Goal: Task Accomplishment & Management: Use online tool/utility

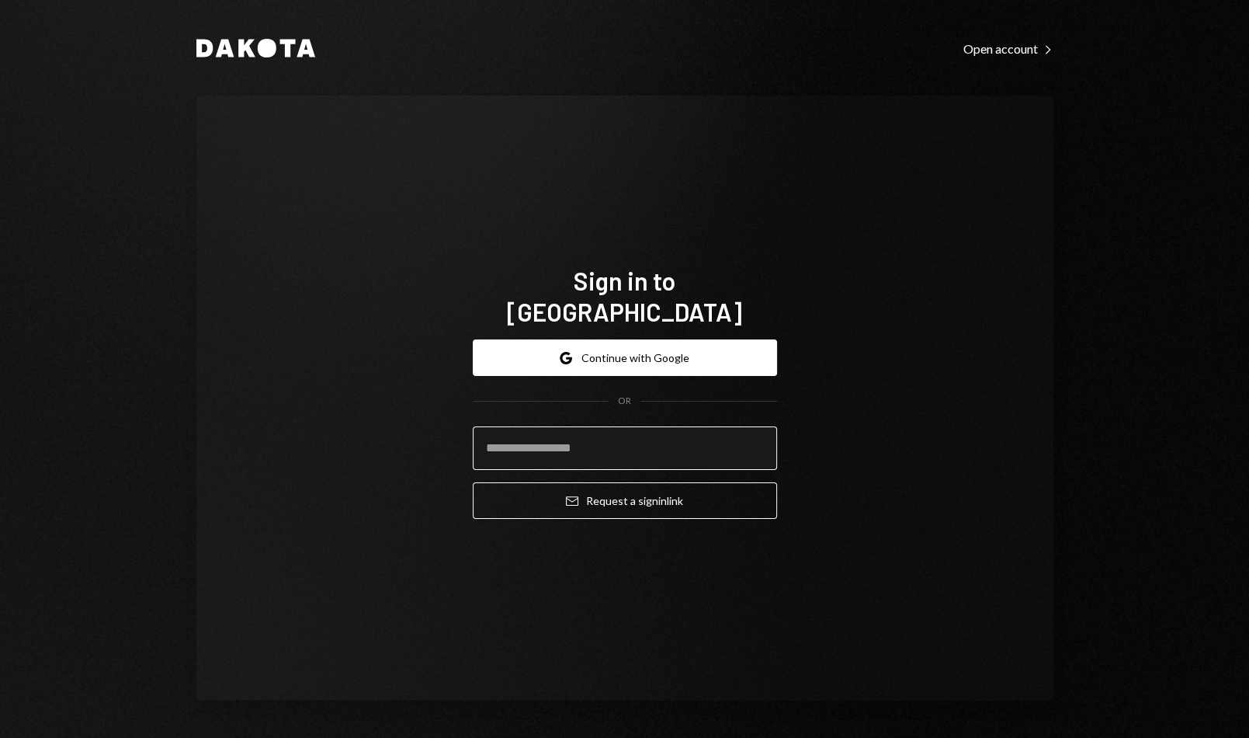
click at [618, 426] on input "email" at bounding box center [625, 447] width 304 height 43
type input "**********"
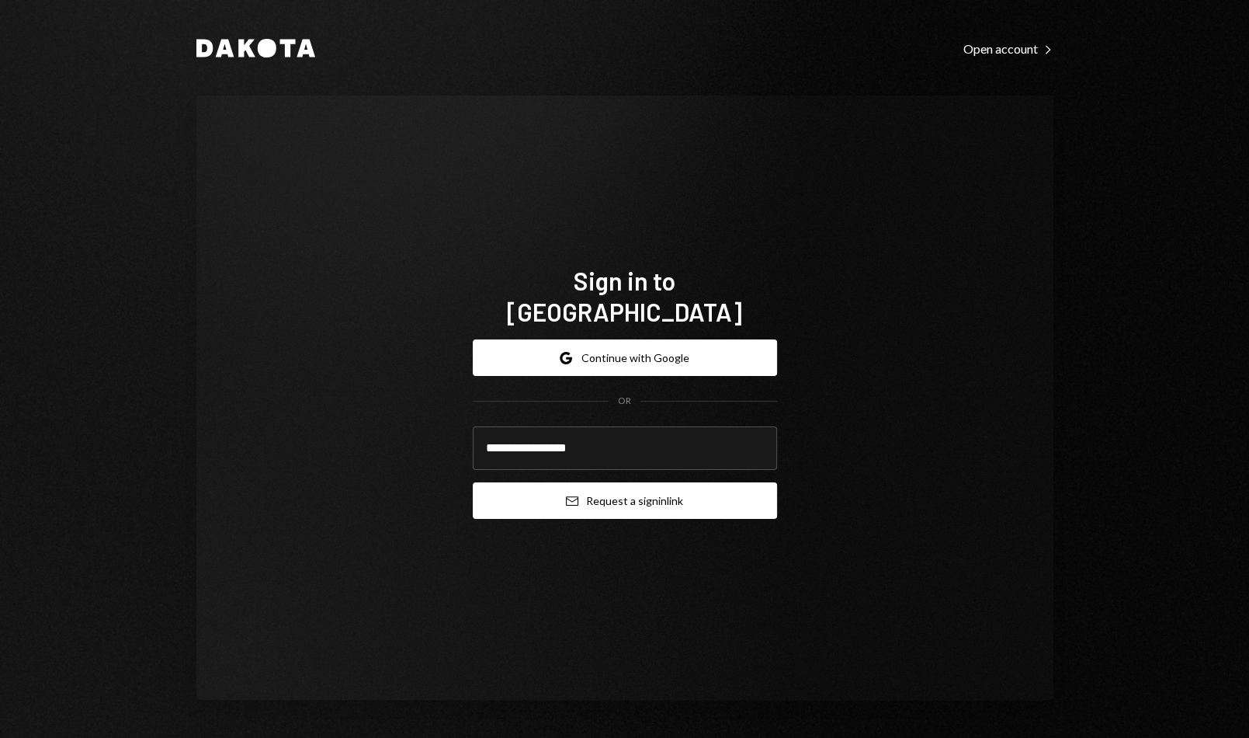
click at [610, 490] on button "Email Request a sign in link" at bounding box center [625, 500] width 304 height 36
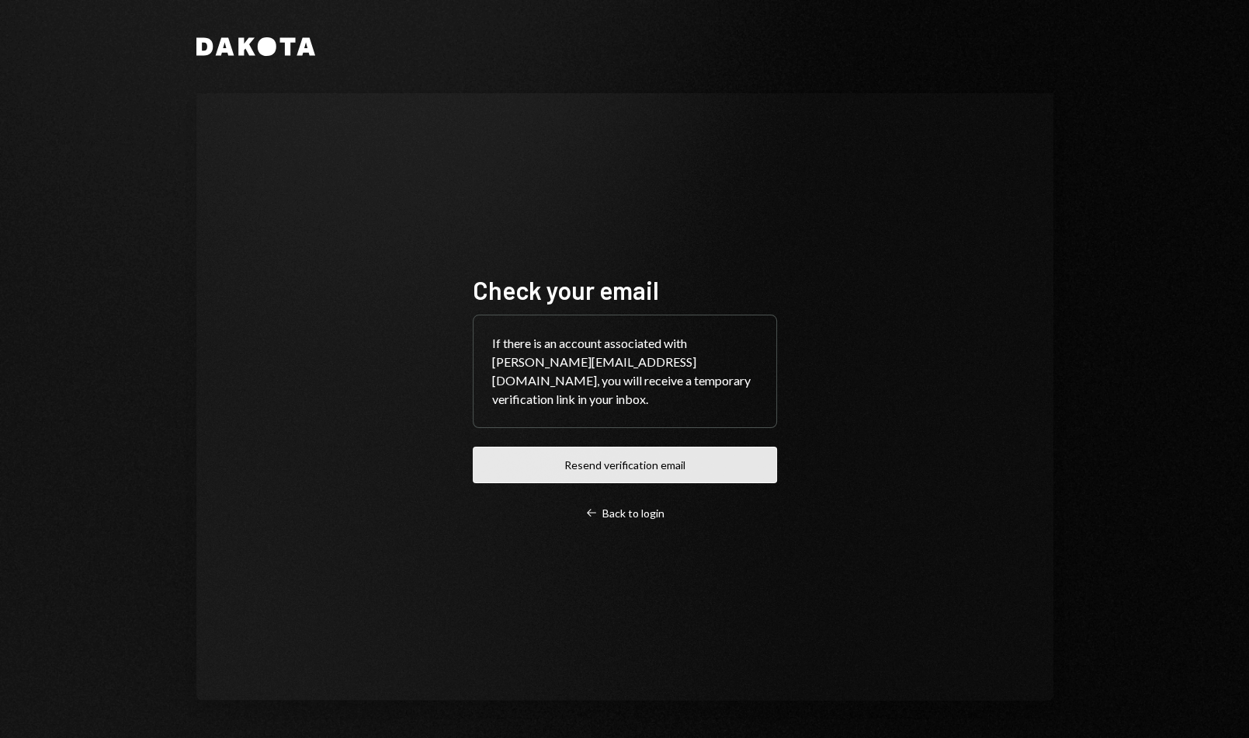
click at [636, 461] on button "Resend verification email" at bounding box center [625, 464] width 304 height 36
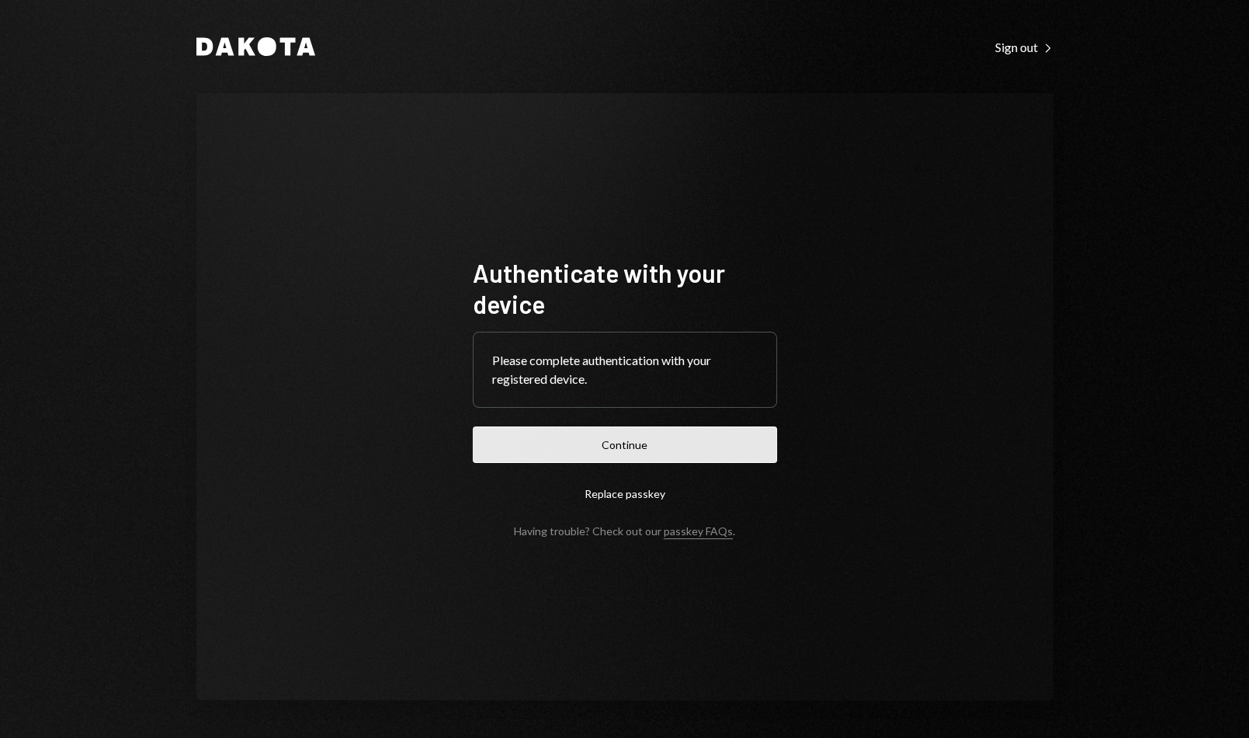
click at [603, 445] on button "Continue" at bounding box center [625, 444] width 304 height 36
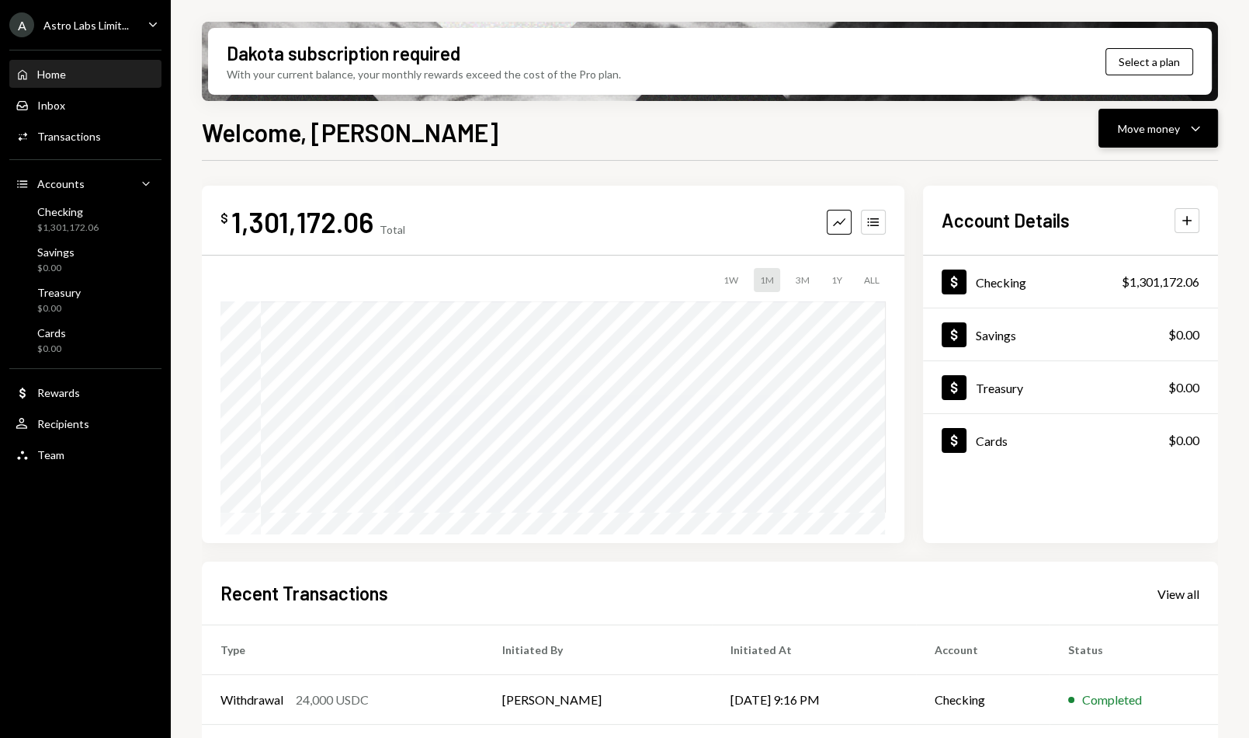
click at [1203, 123] on icon "Caret Down" at bounding box center [1195, 128] width 19 height 19
click at [1131, 168] on div "Send" at bounding box center [1145, 175] width 113 height 16
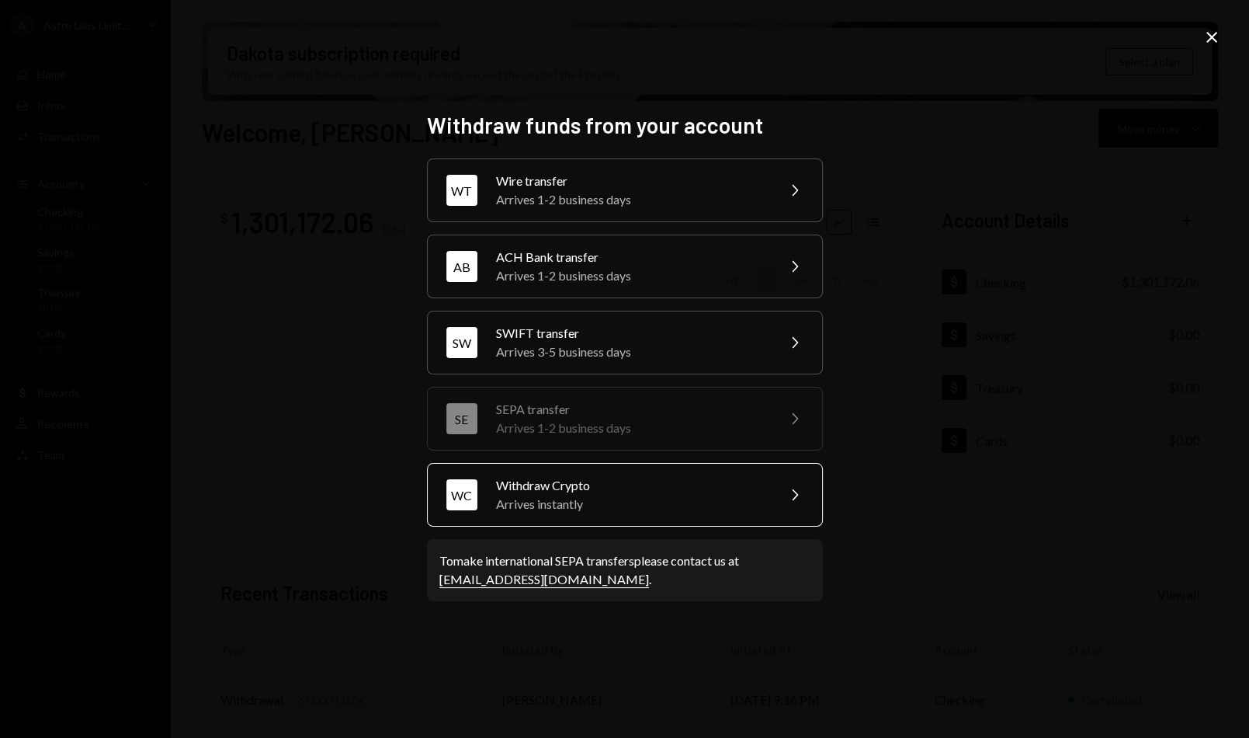
click at [651, 503] on div "Arrives instantly" at bounding box center [631, 504] width 270 height 19
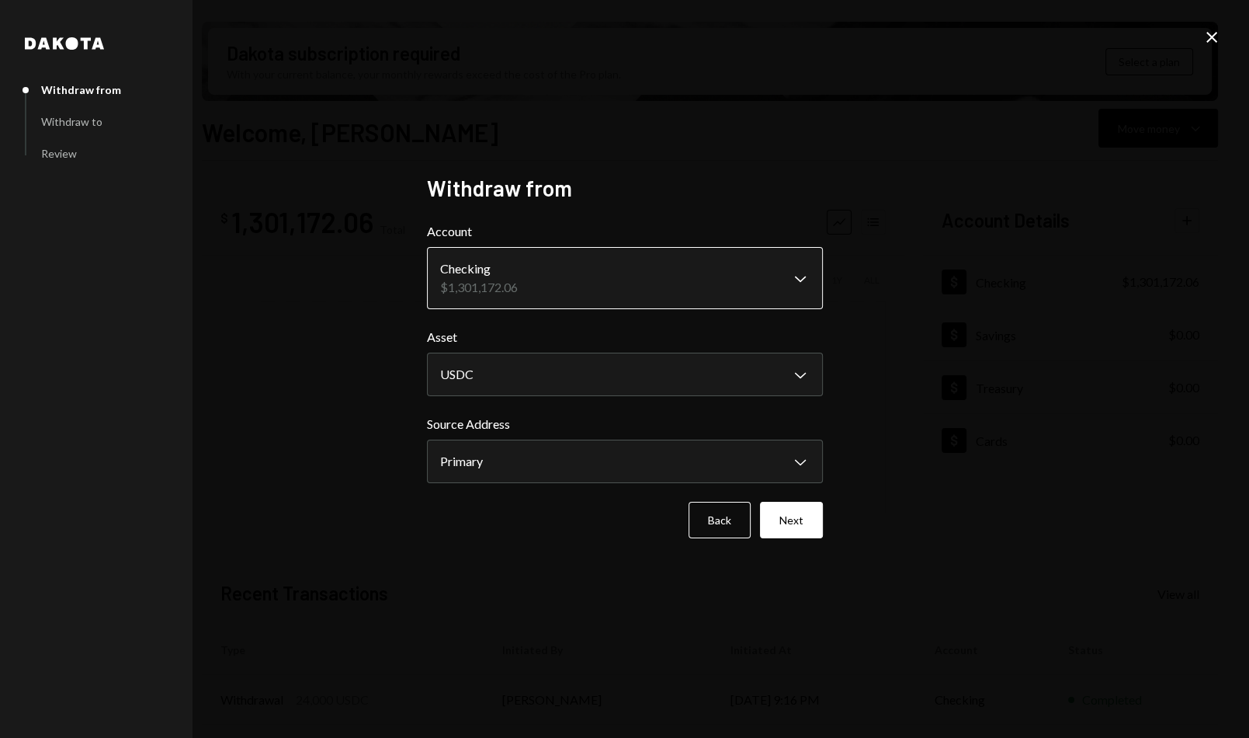
click at [609, 271] on body "A Astro Labs Limit... Caret Down Home Home Inbox Inbox Activities Transactions …" at bounding box center [624, 369] width 1249 height 738
click at [688, 173] on div "**********" at bounding box center [624, 369] width 433 height 426
click at [781, 523] on button "Next" at bounding box center [791, 520] width 63 height 36
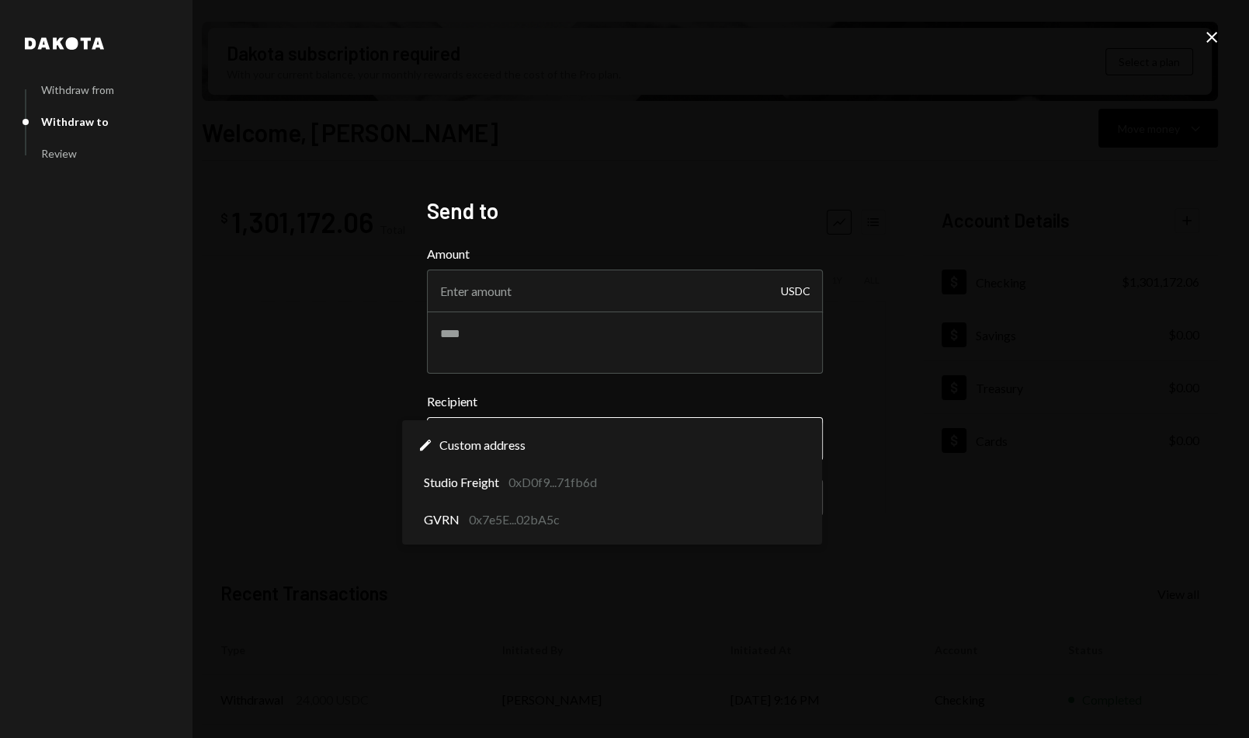
click at [534, 426] on body "A Astro Labs Limit... Caret Down Home Home Inbox Inbox Activities Transactions …" at bounding box center [624, 369] width 1249 height 738
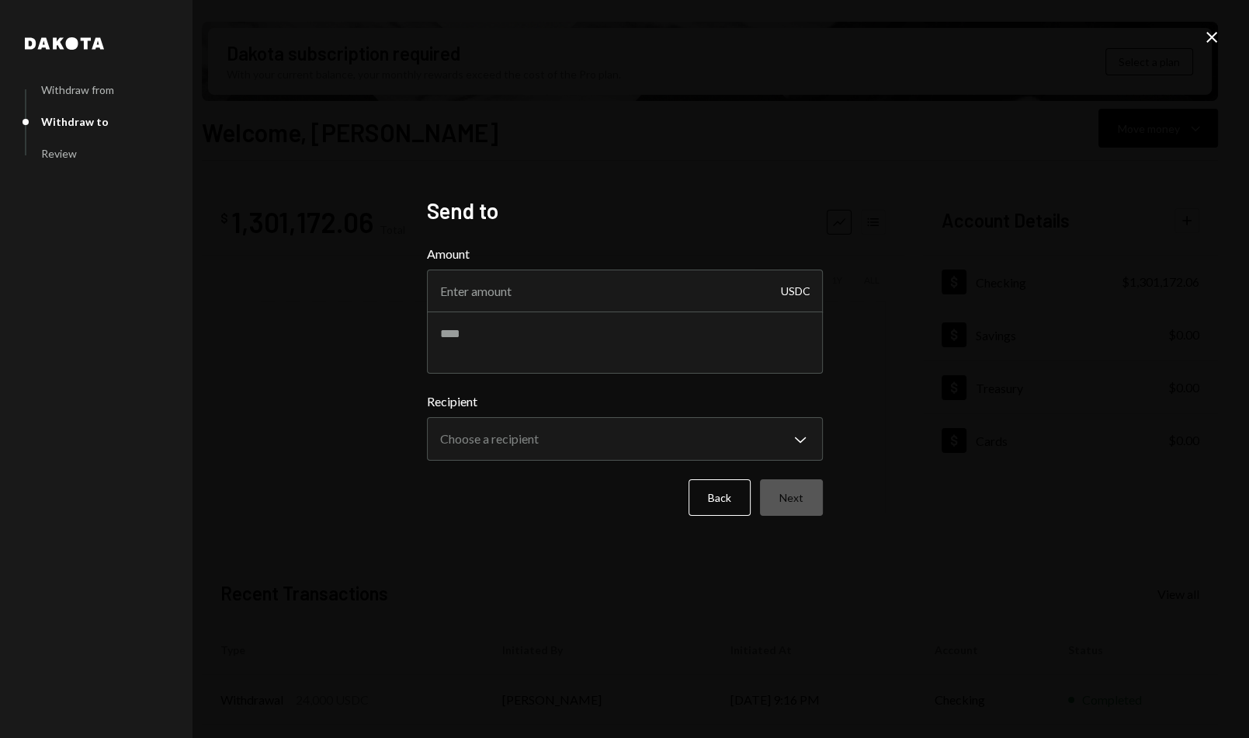
click at [561, 416] on div "**********" at bounding box center [625, 426] width 396 height 68
click at [561, 429] on body "A Astro Labs Limit... Caret Down Home Home Inbox Inbox Activities Transactions …" at bounding box center [624, 369] width 1249 height 738
click at [543, 423] on body "A Astro Labs Limit... Caret Down Home Home Inbox Inbox Activities Transactions …" at bounding box center [624, 369] width 1249 height 738
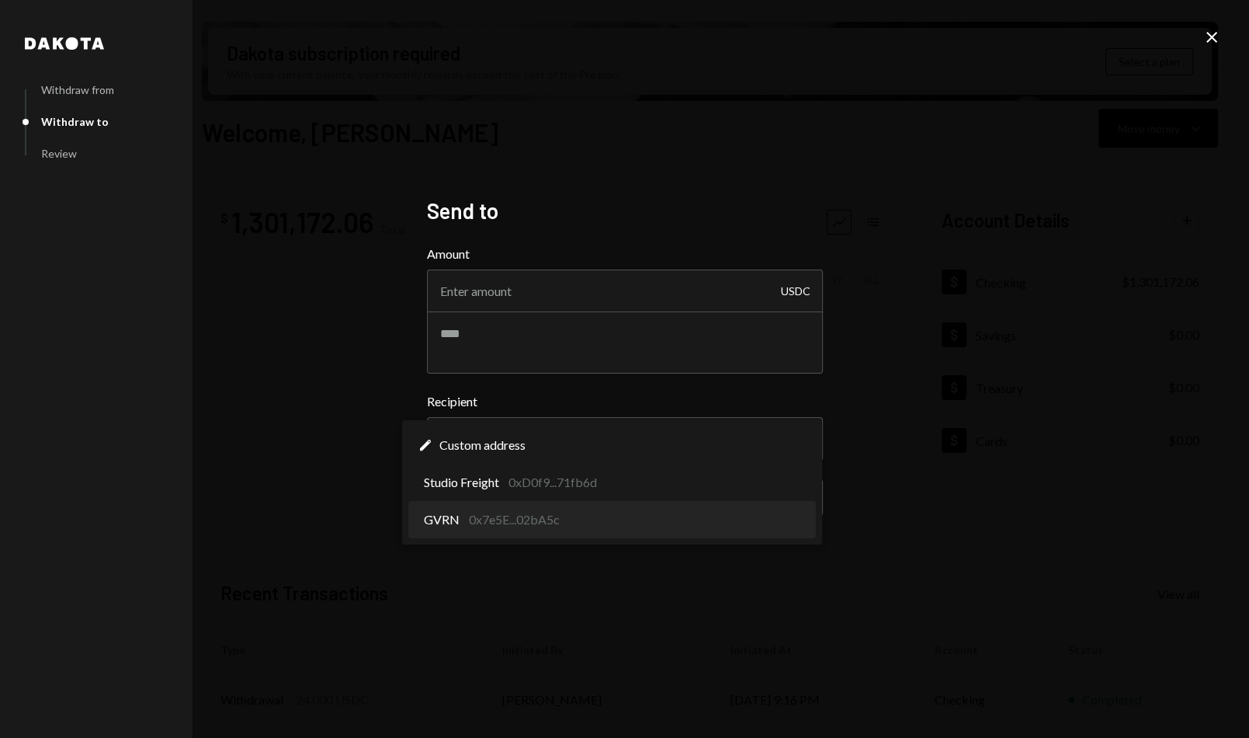
select select "**********"
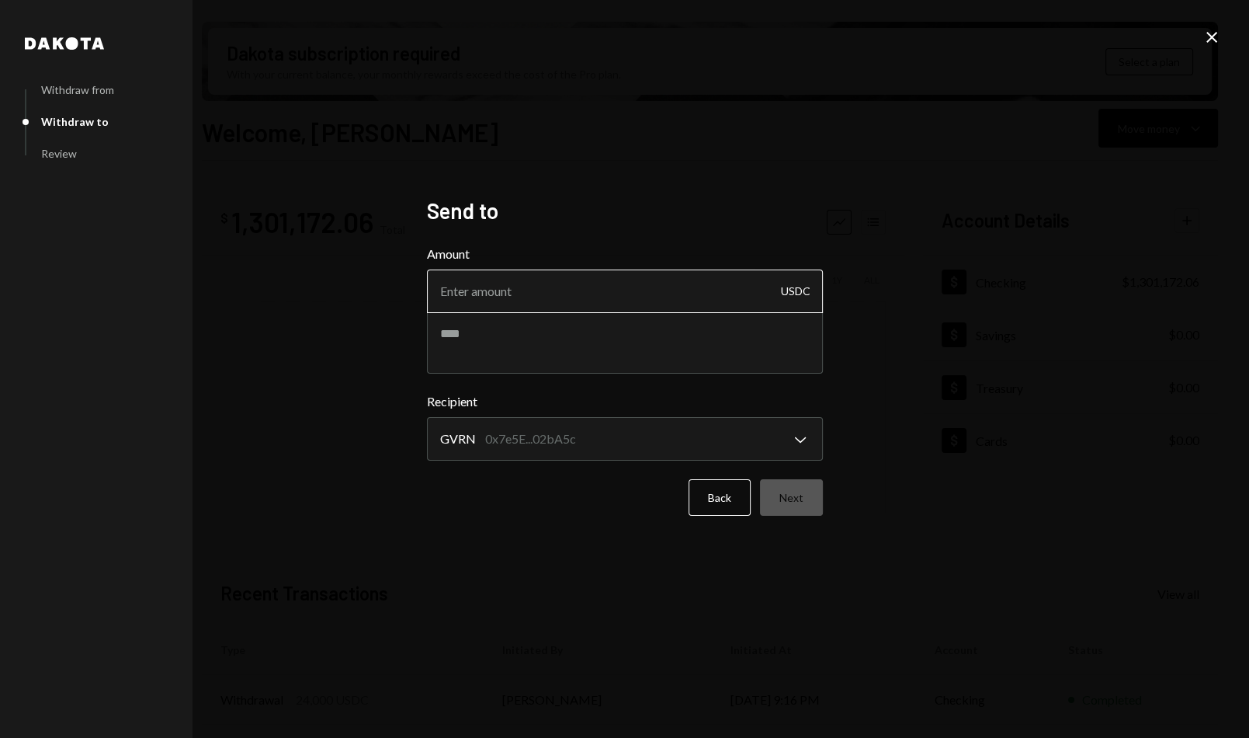
click at [547, 290] on input "Amount" at bounding box center [625, 290] width 396 height 43
click at [551, 278] on input "Amount" at bounding box center [625, 290] width 396 height 43
click at [661, 297] on input "14" at bounding box center [625, 290] width 396 height 43
type input "14230"
click at [675, 223] on h2 "Send to" at bounding box center [625, 211] width 396 height 30
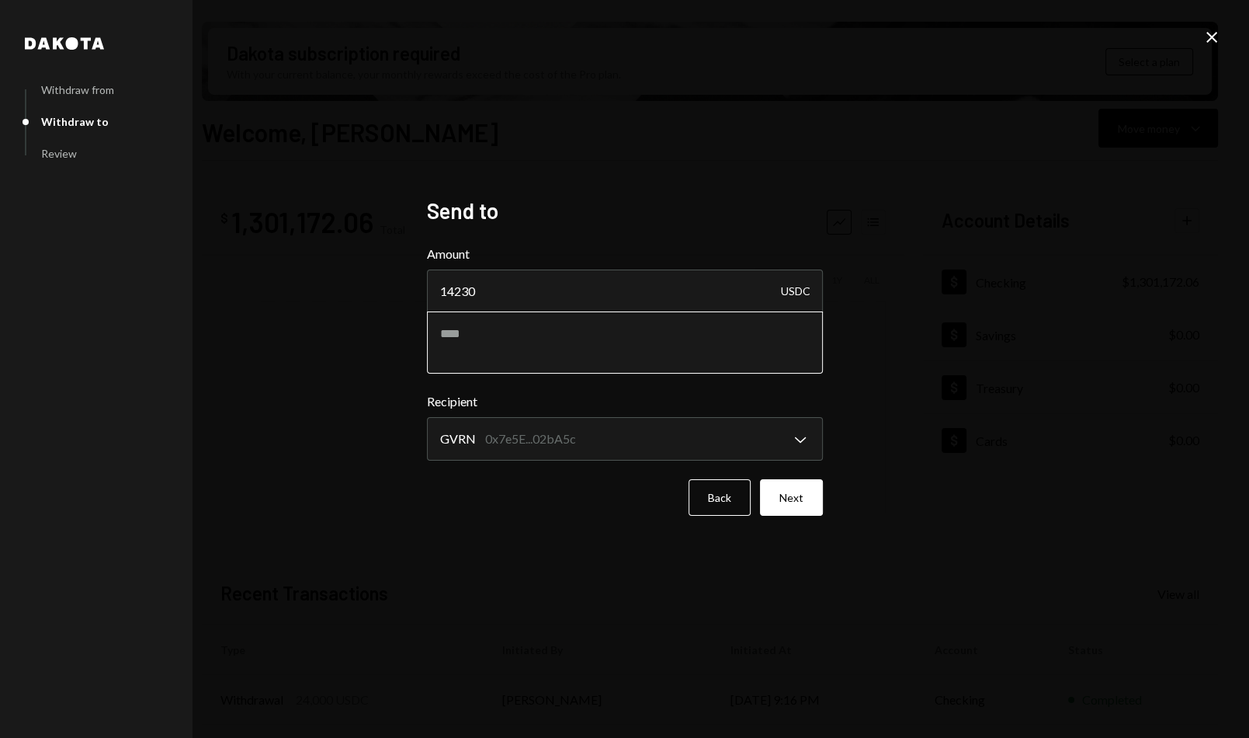
click at [648, 367] on textarea at bounding box center [625, 342] width 396 height 62
click at [724, 221] on h2 "Send to" at bounding box center [625, 211] width 396 height 30
click at [793, 498] on button "Next" at bounding box center [791, 497] width 63 height 36
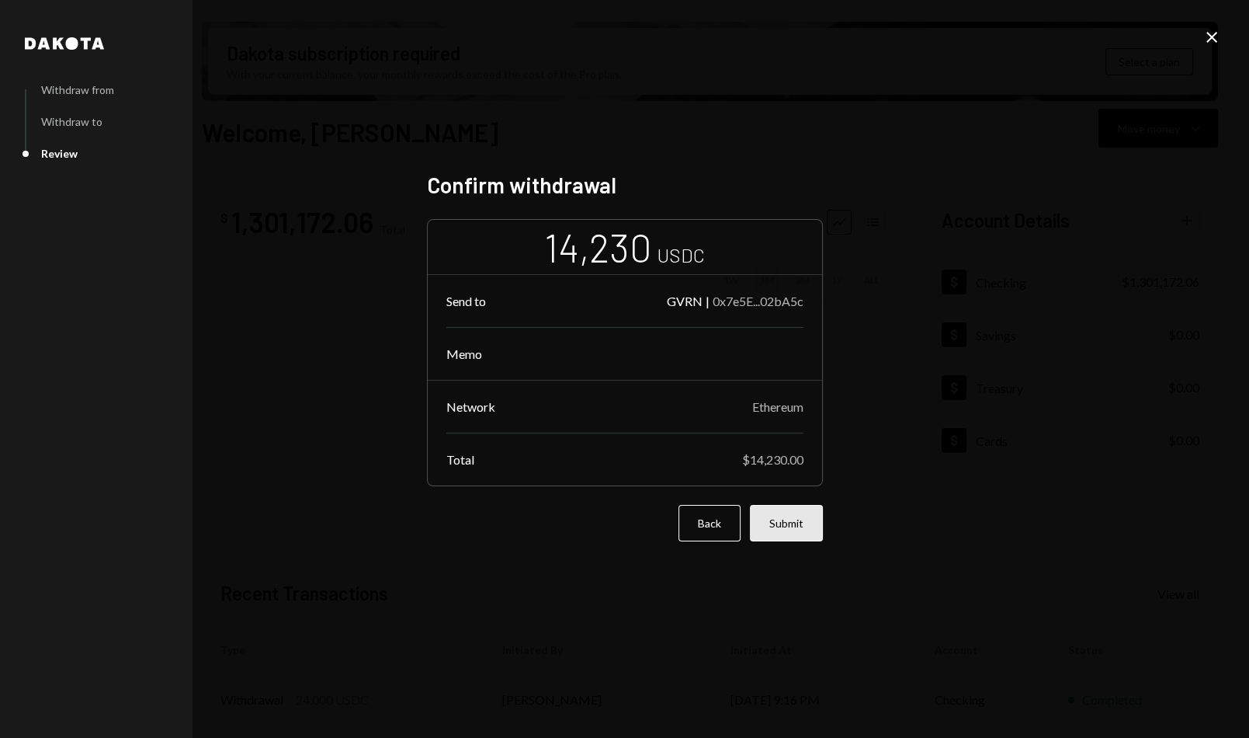
click at [799, 524] on button "Submit" at bounding box center [786, 523] width 73 height 36
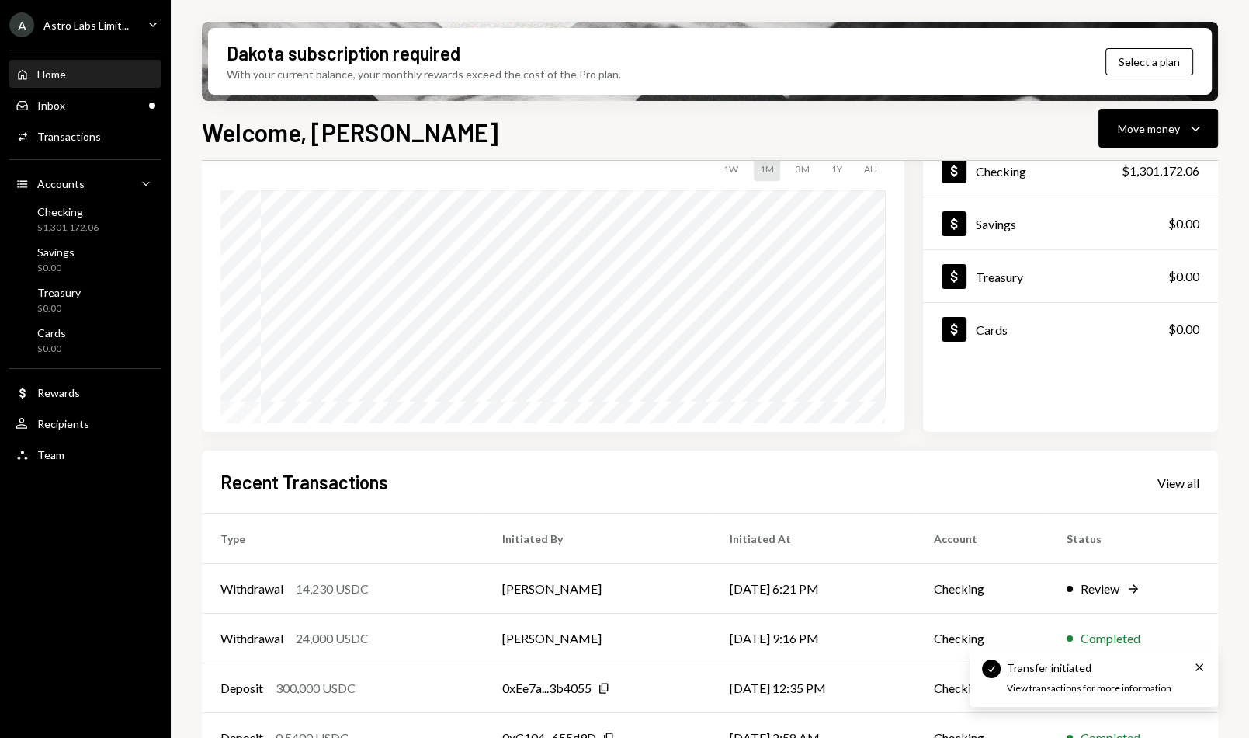
scroll to position [174, 0]
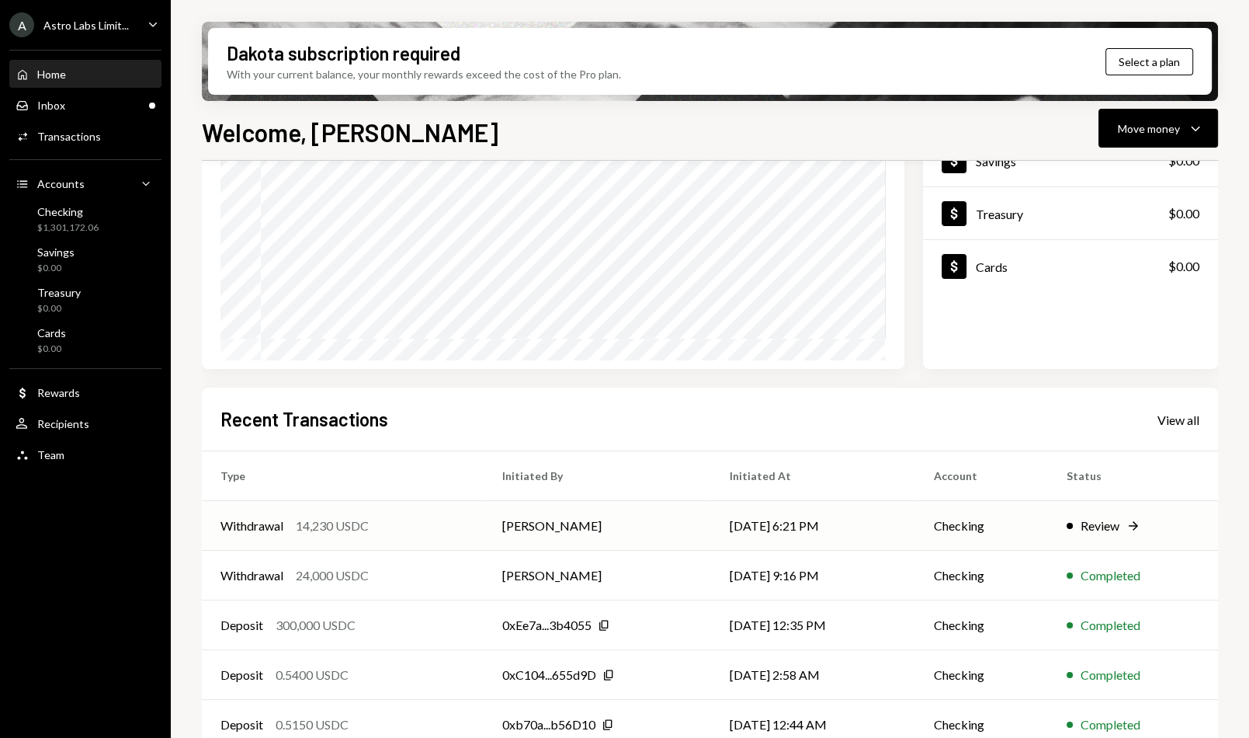
click at [436, 521] on div "Withdrawal 14,230 USDC" at bounding box center [343, 525] width 245 height 19
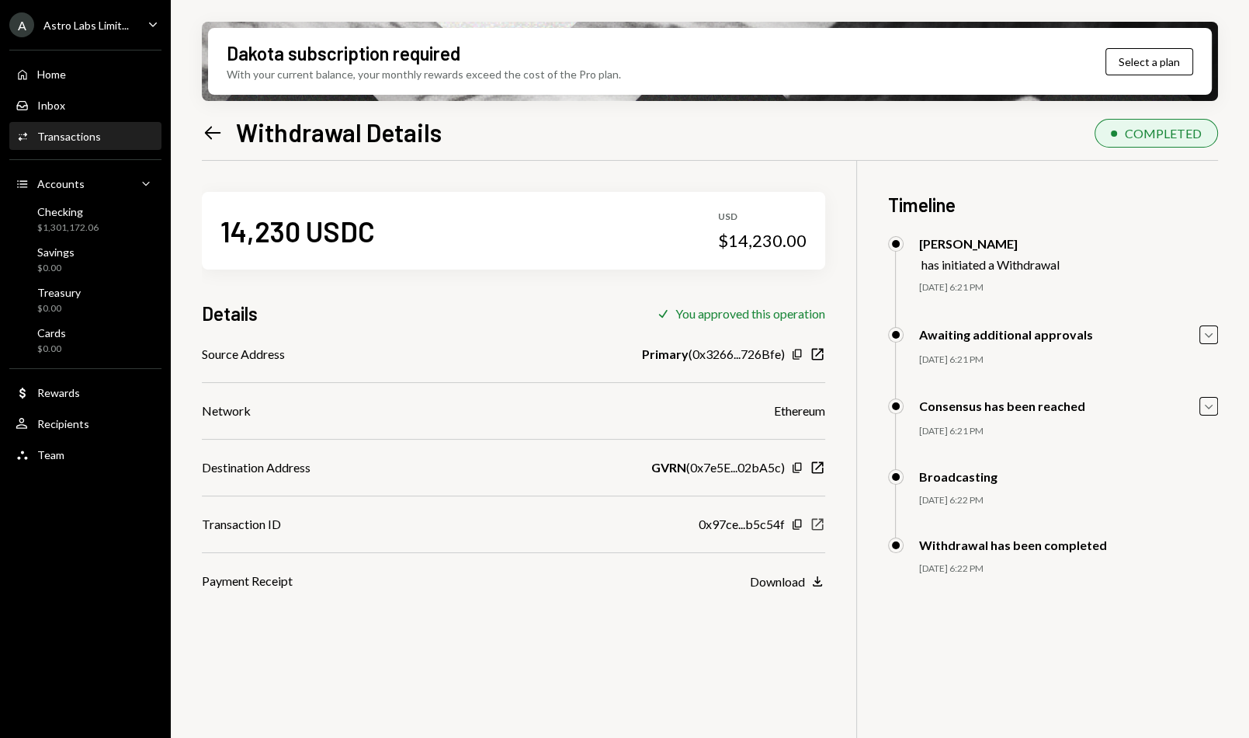
click at [817, 522] on icon "New Window" at bounding box center [818, 524] width 16 height 16
